Goal: Obtain resource: Obtain resource

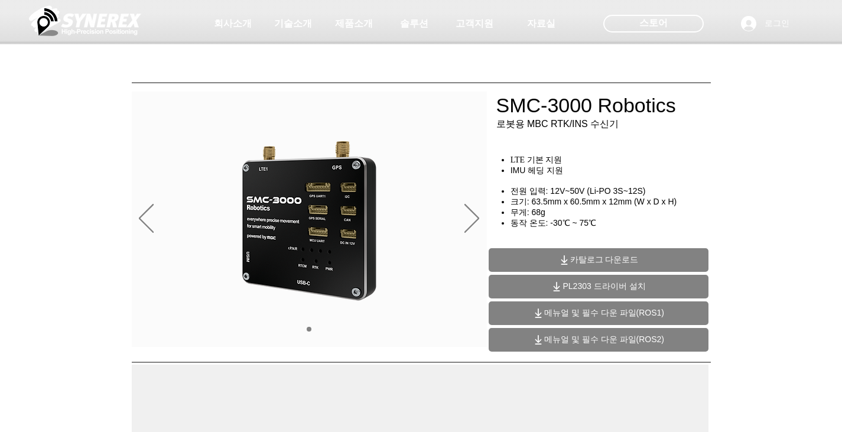
click at [585, 313] on span "메뉴얼 및 필수 다운 파일(ROS1)" at bounding box center [605, 313] width 120 height 11
click at [46, 163] on div at bounding box center [421, 87] width 842 height 175
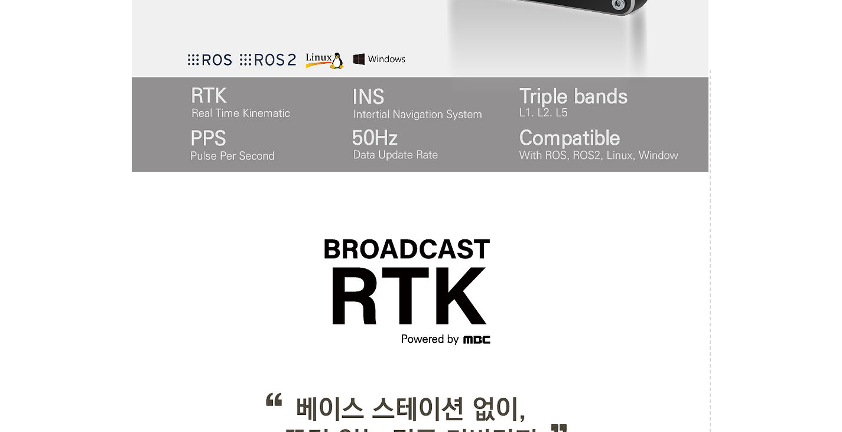
scroll to position [828, 0]
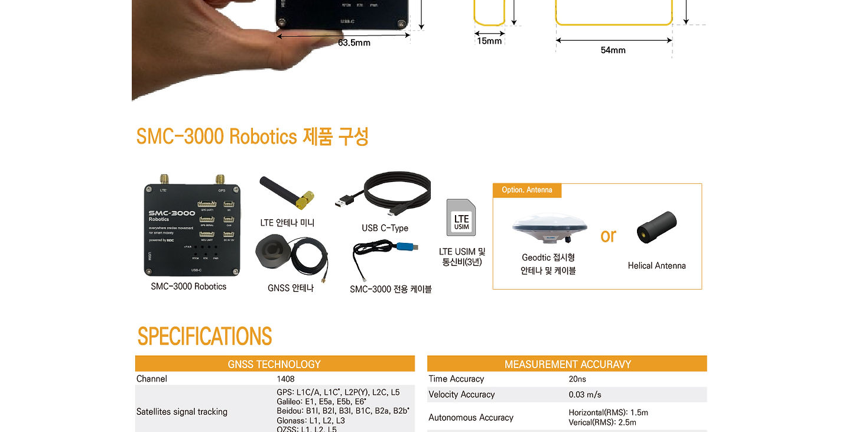
scroll to position [4315, 0]
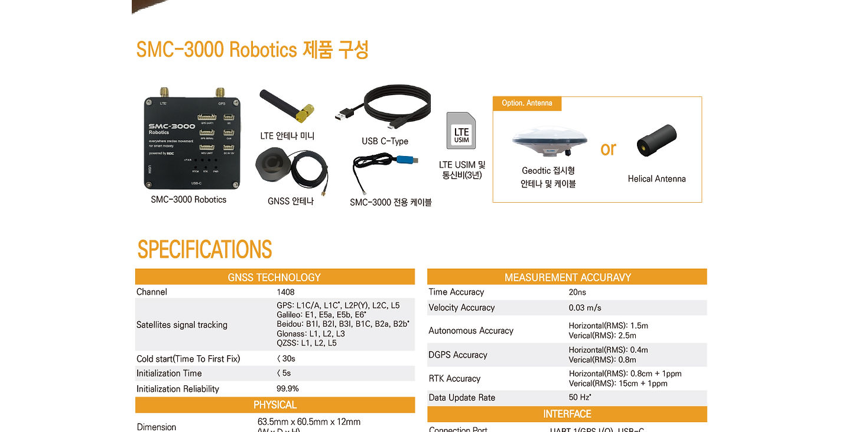
scroll to position [4370, 0]
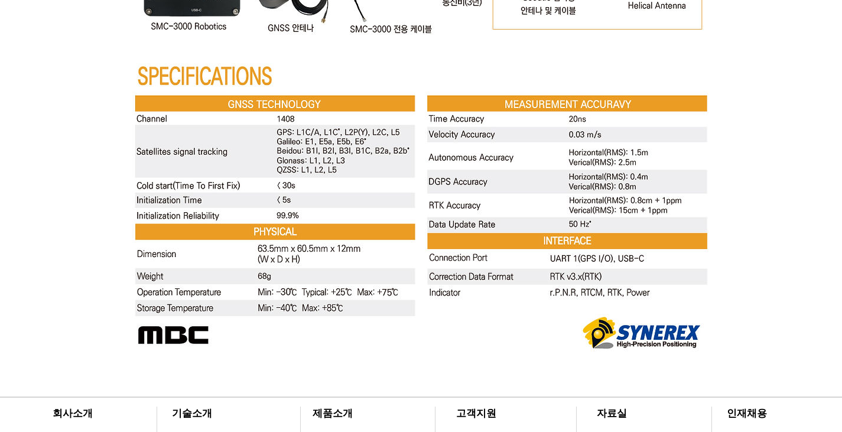
scroll to position [4485, 0]
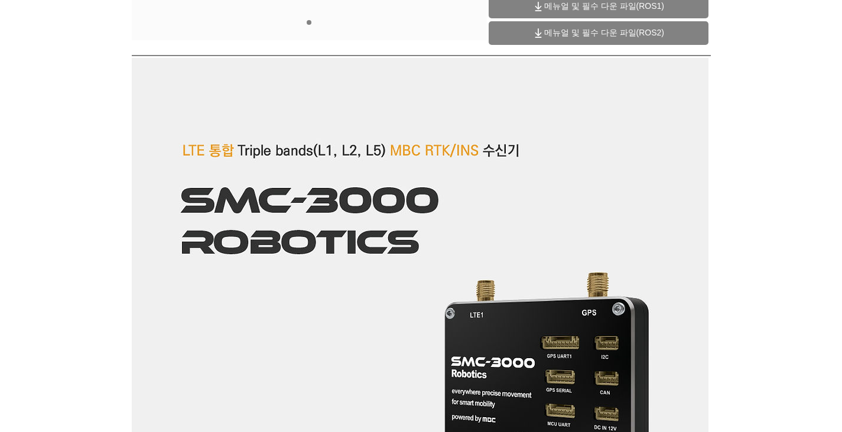
scroll to position [0, 0]
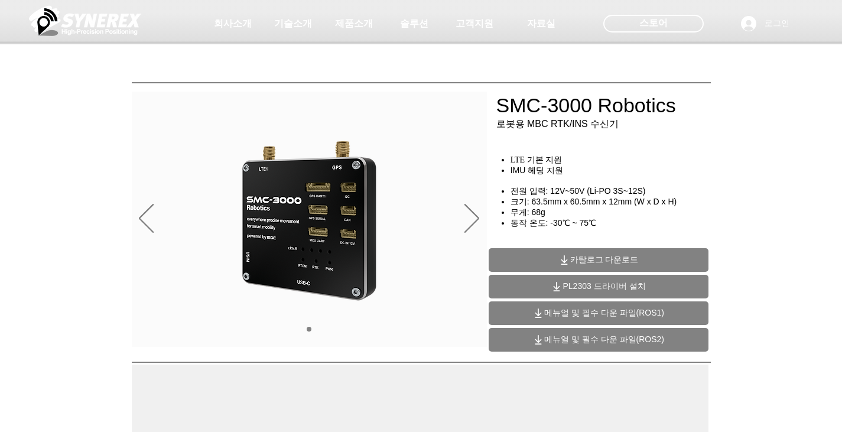
click at [781, 160] on div at bounding box center [421, 87] width 842 height 175
drag, startPoint x: 545, startPoint y: 221, endPoint x: 531, endPoint y: 219, distance: 13.7
click at [531, 217] on span "무게: 68g" at bounding box center [528, 212] width 35 height 9
click at [594, 206] on span "크기: 63.5mm x 60.5mm x 12mm (W x D x H)" at bounding box center [594, 201] width 167 height 9
drag, startPoint x: 552, startPoint y: 196, endPoint x: 626, endPoint y: 195, distance: 73.9
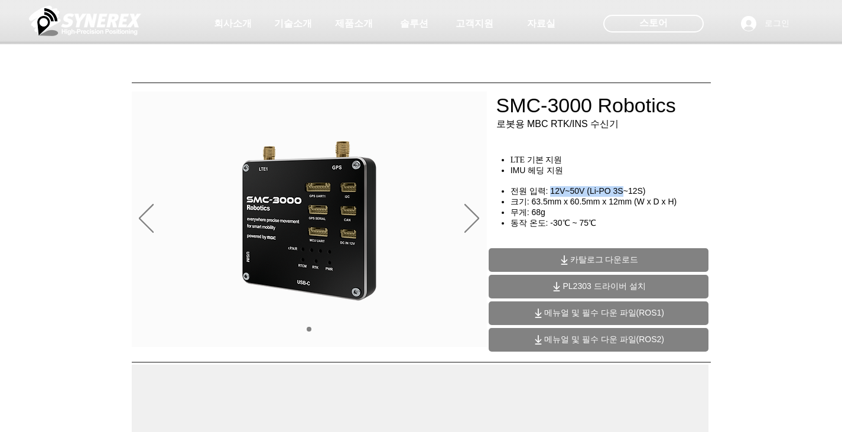
click at [626, 195] on span "전원 입력: 12V~50V (Li-PO 3S~12S)" at bounding box center [578, 190] width 135 height 9
click at [683, 194] on h4 "전원 입력: 12V~50V (Li-PO 3S~12S)" at bounding box center [615, 191] width 208 height 11
click at [738, 203] on div "main content" at bounding box center [421, 269] width 842 height 177
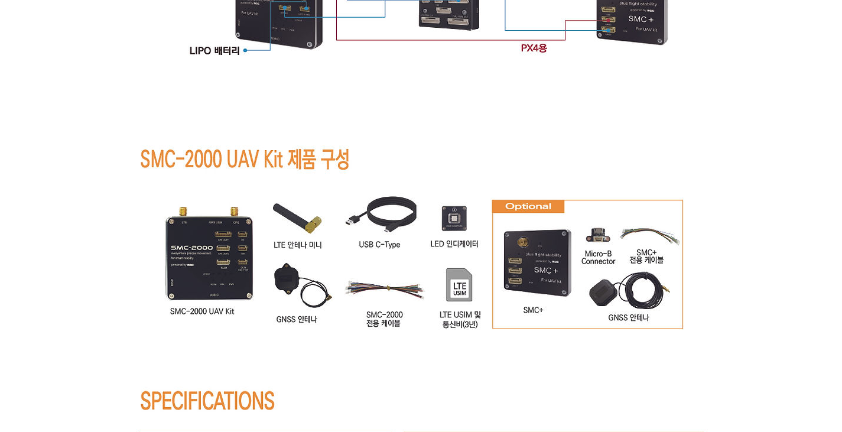
scroll to position [7272, 0]
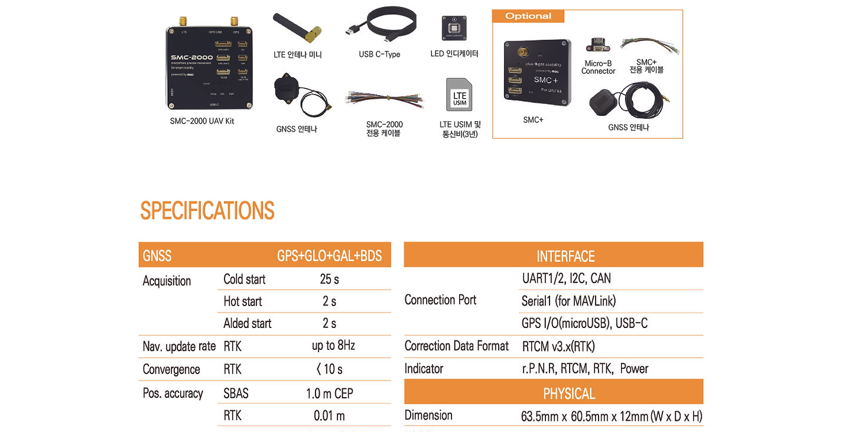
scroll to position [7568, 0]
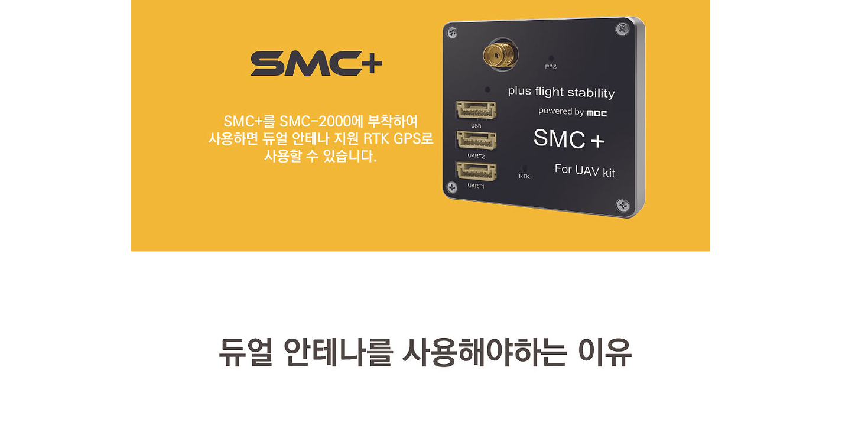
scroll to position [5794, 0]
